Goal: Download file/media

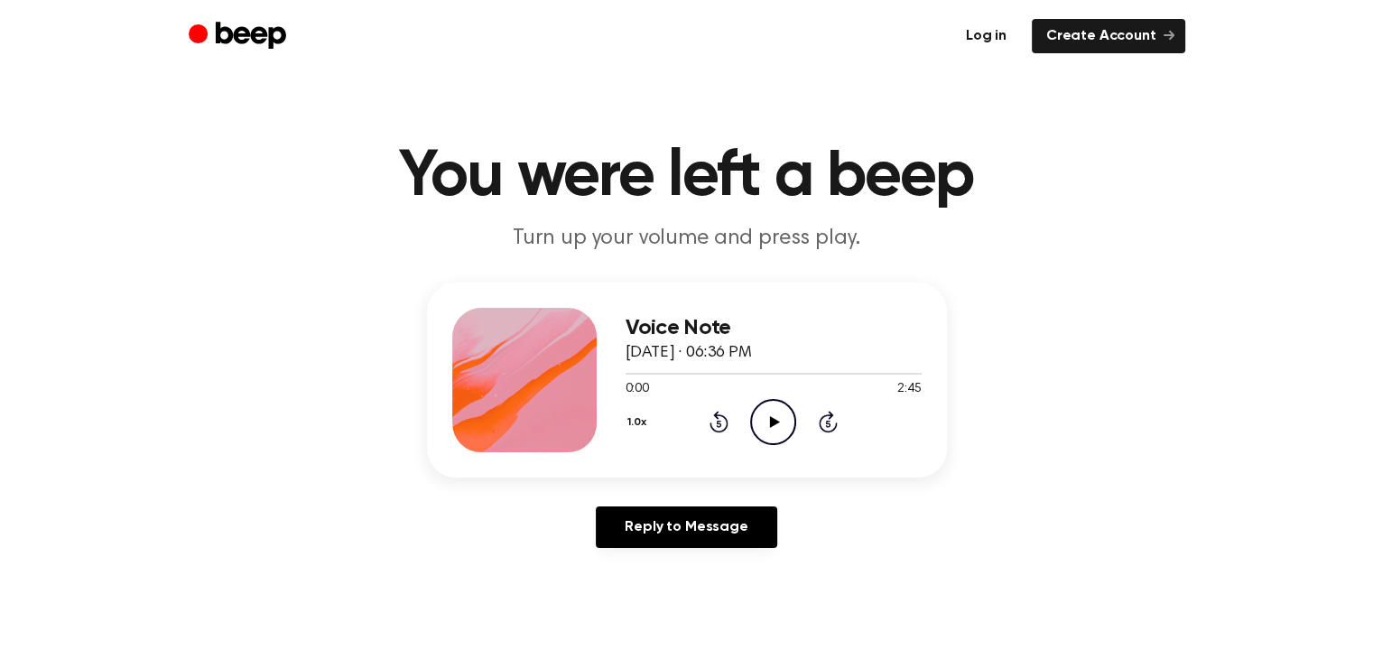
click at [988, 45] on link "Log in" at bounding box center [987, 36] width 70 height 34
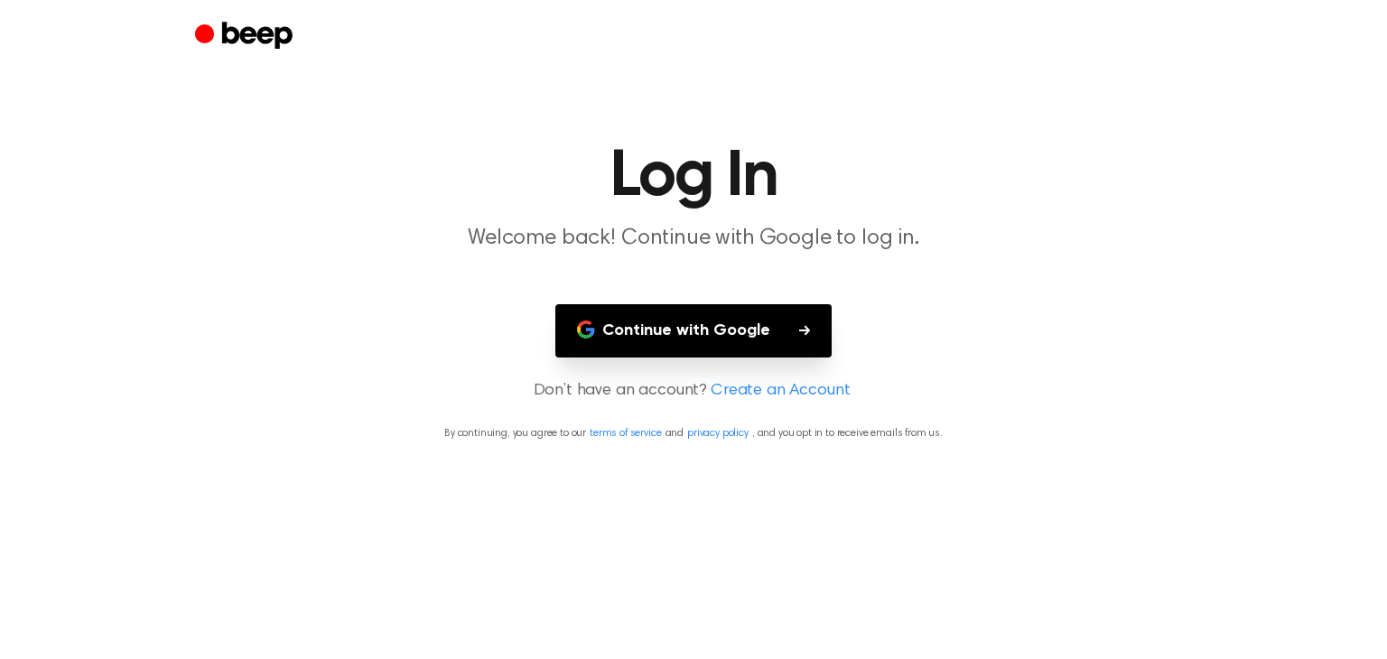
click at [674, 341] on button "Continue with Google" at bounding box center [693, 330] width 276 height 53
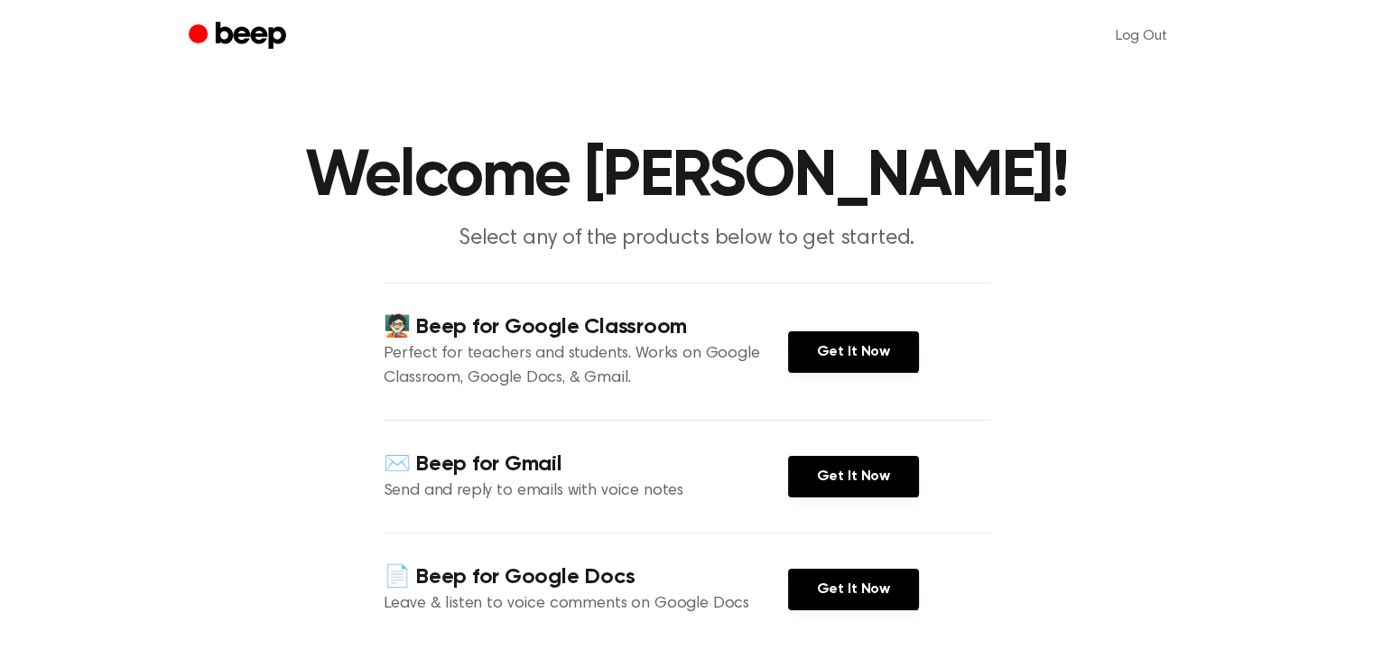
click at [1120, 492] on main "Welcome [PERSON_NAME]! Select any of the products below to get started. 🧑🏻‍🏫 Be…" at bounding box center [686, 421] width 1373 height 842
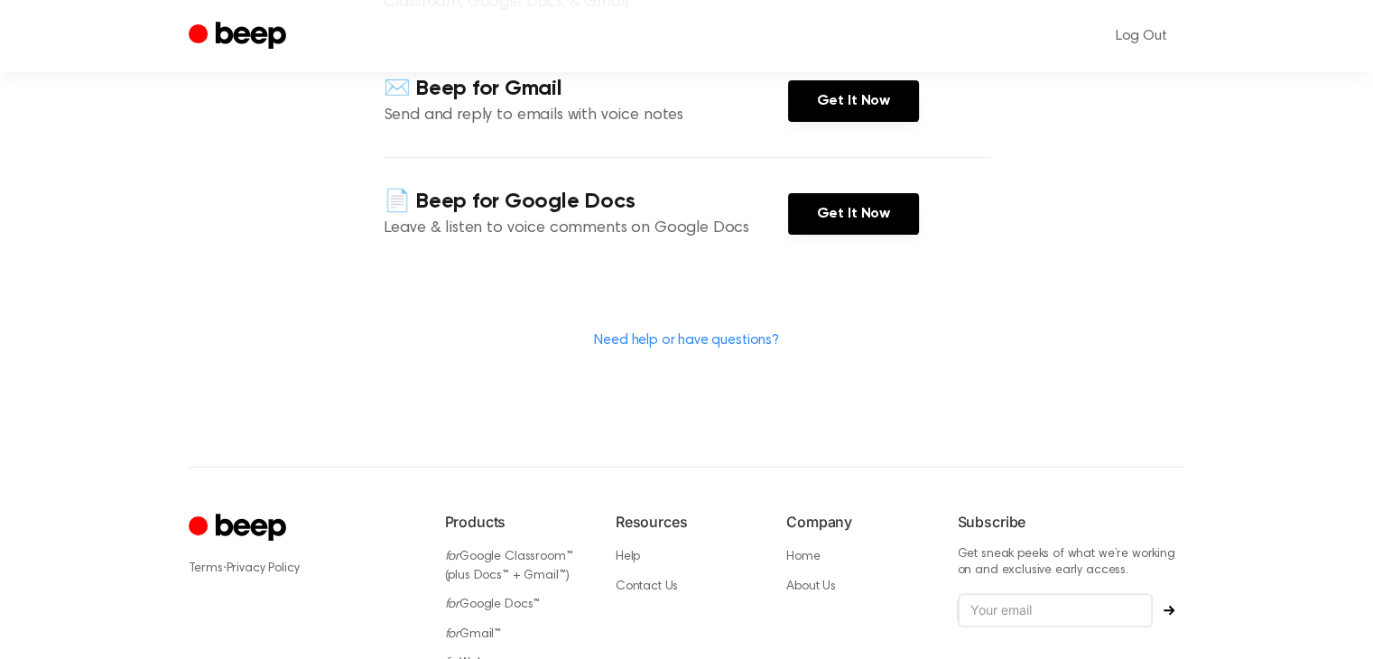
scroll to position [433, 0]
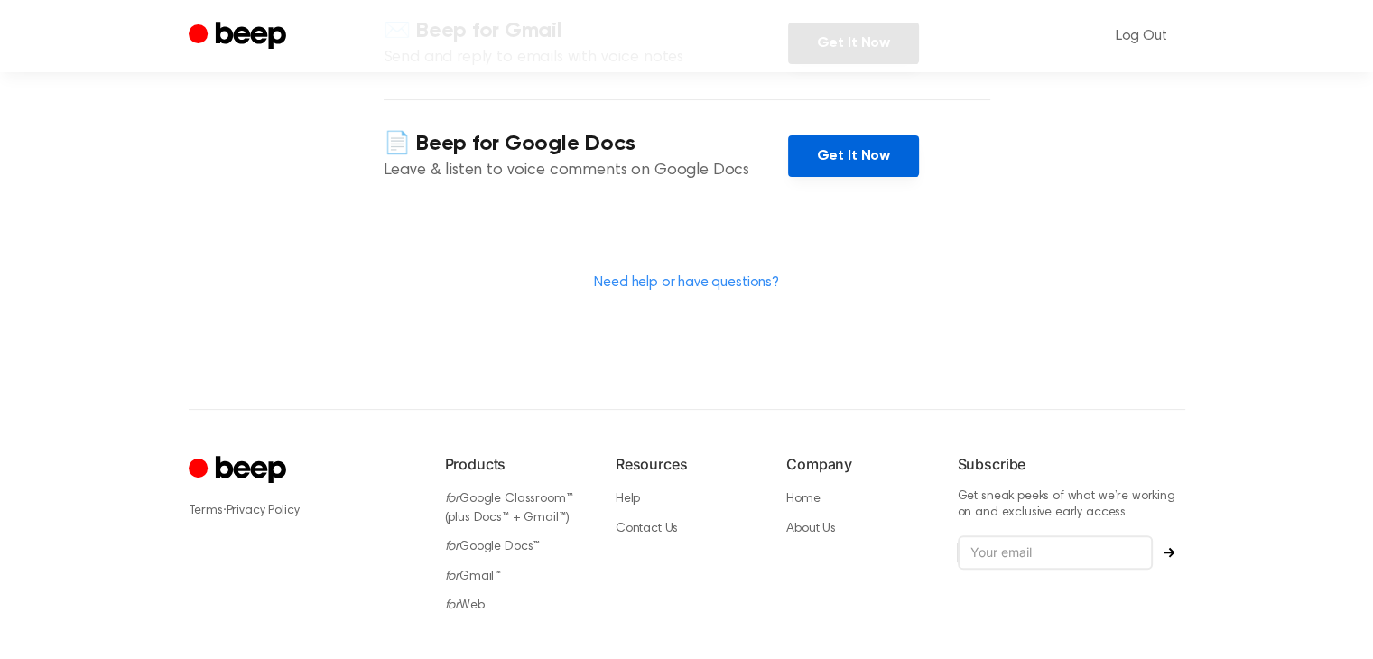
click at [881, 144] on link "Get It Now" at bounding box center [853, 156] width 131 height 42
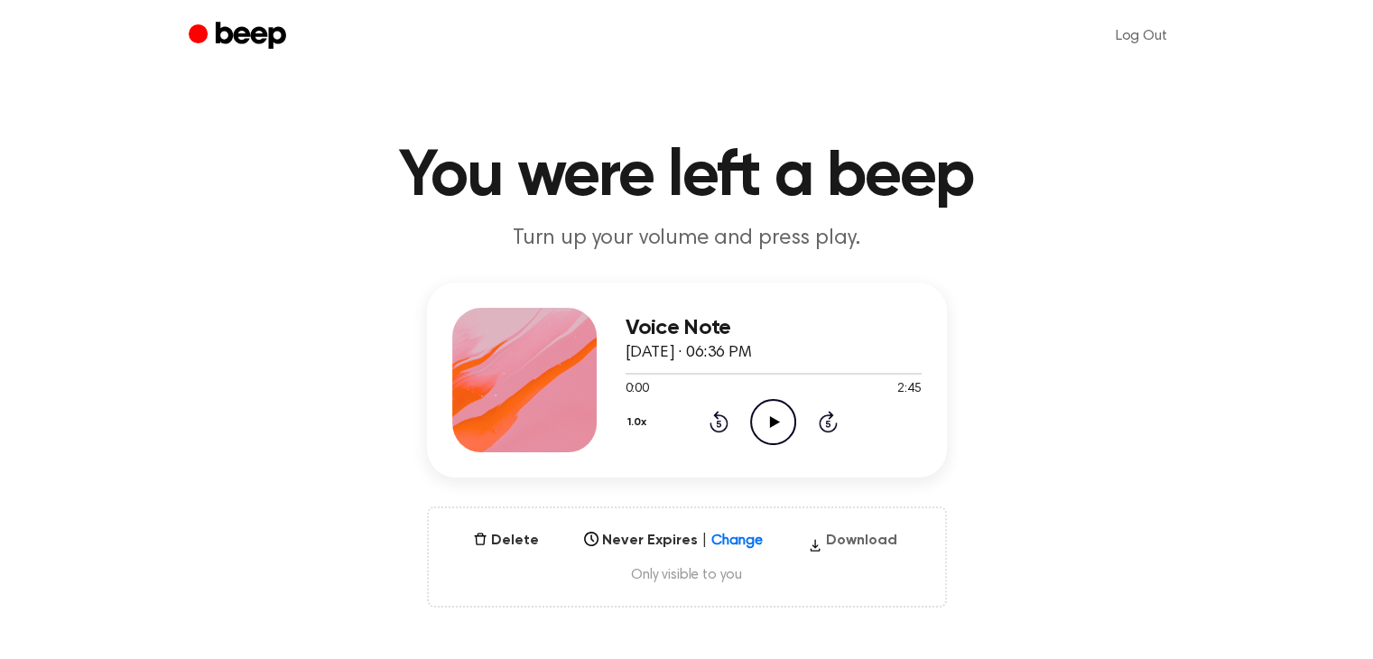
click at [840, 545] on button "Download" at bounding box center [853, 544] width 104 height 29
